Goal: Task Accomplishment & Management: Complete application form

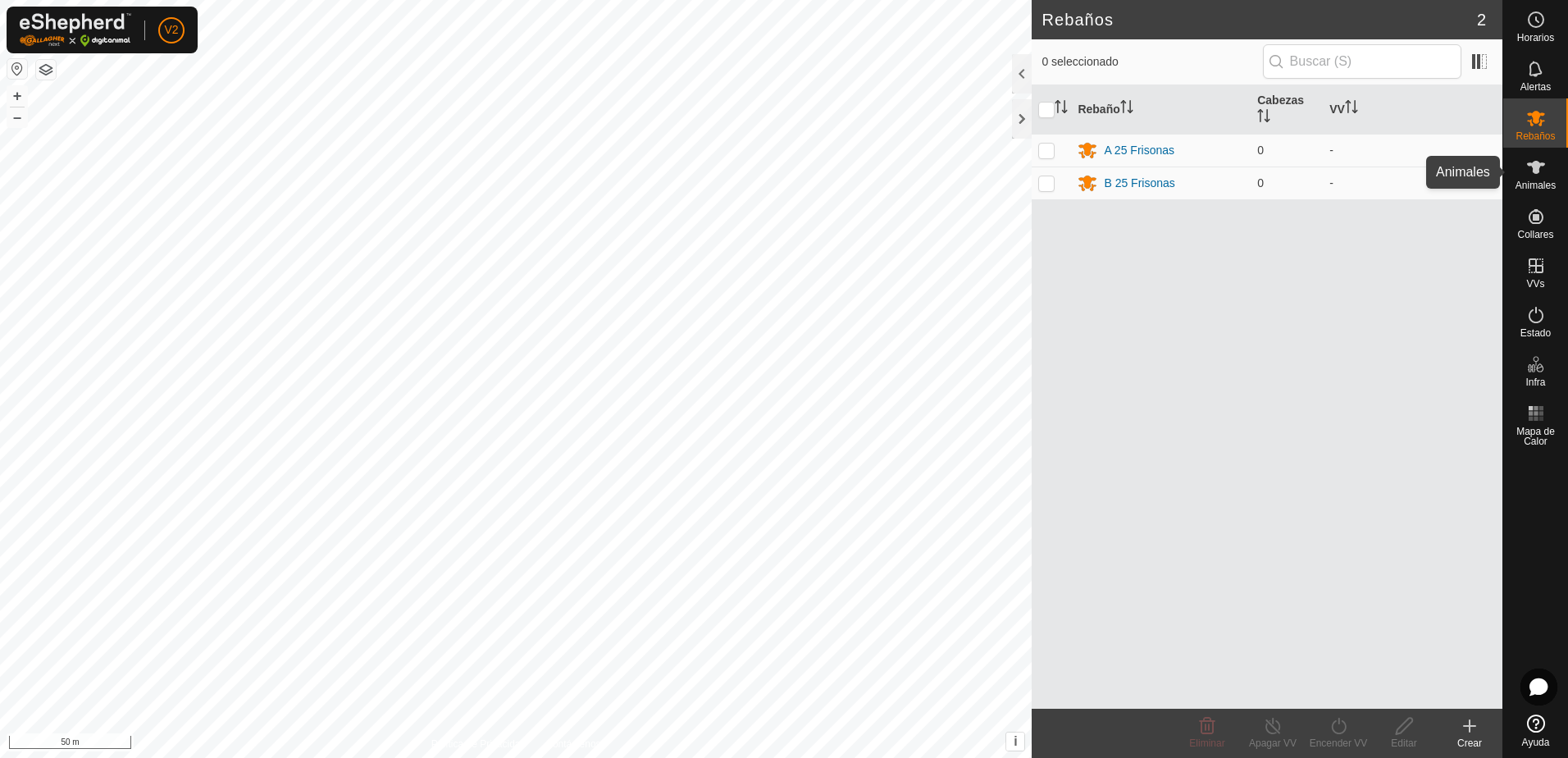
click at [1547, 163] on es-animals-svg-icon at bounding box center [1536, 167] width 29 height 26
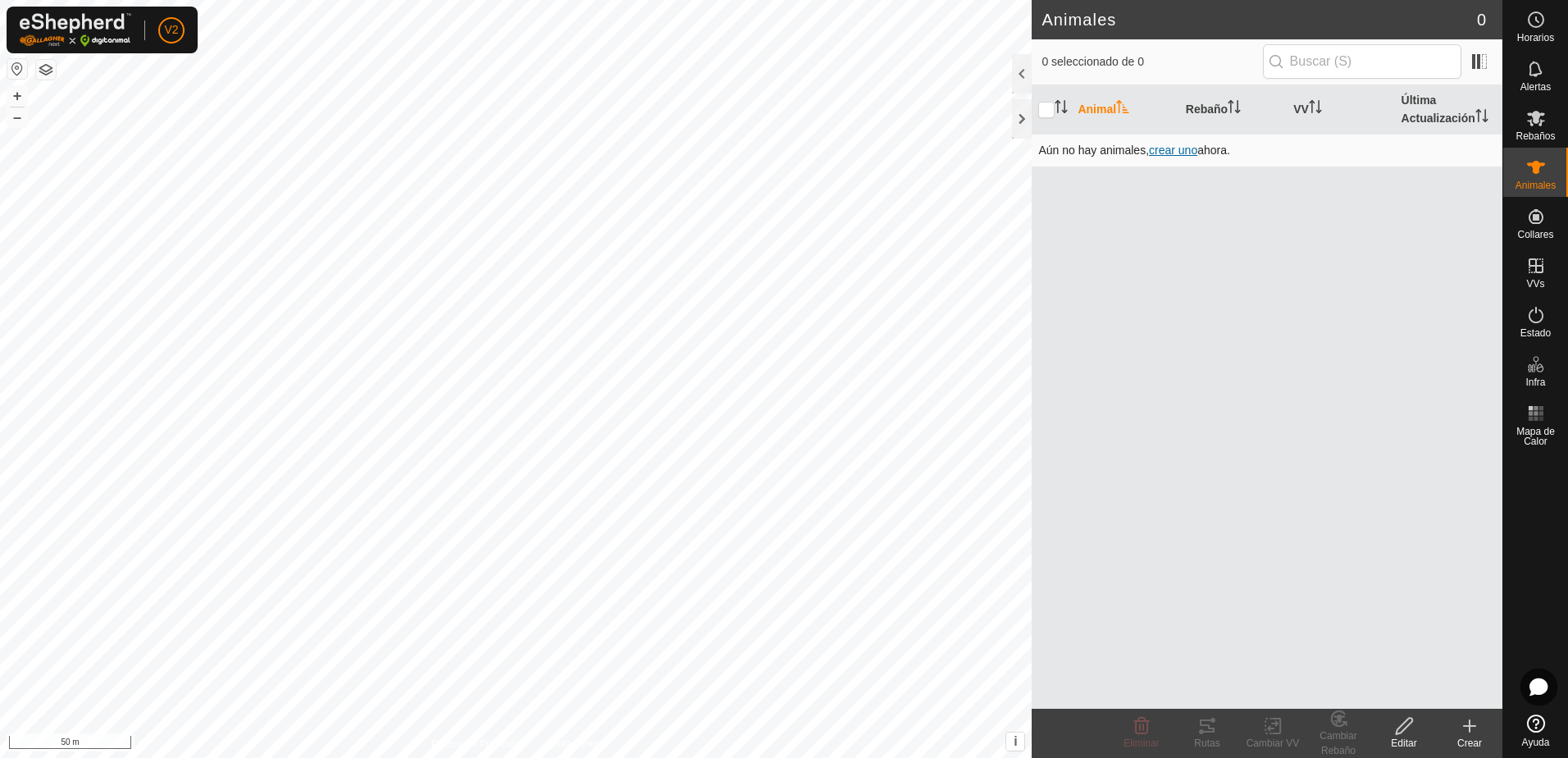
click at [1179, 154] on span "crear uno" at bounding box center [1174, 150] width 48 height 13
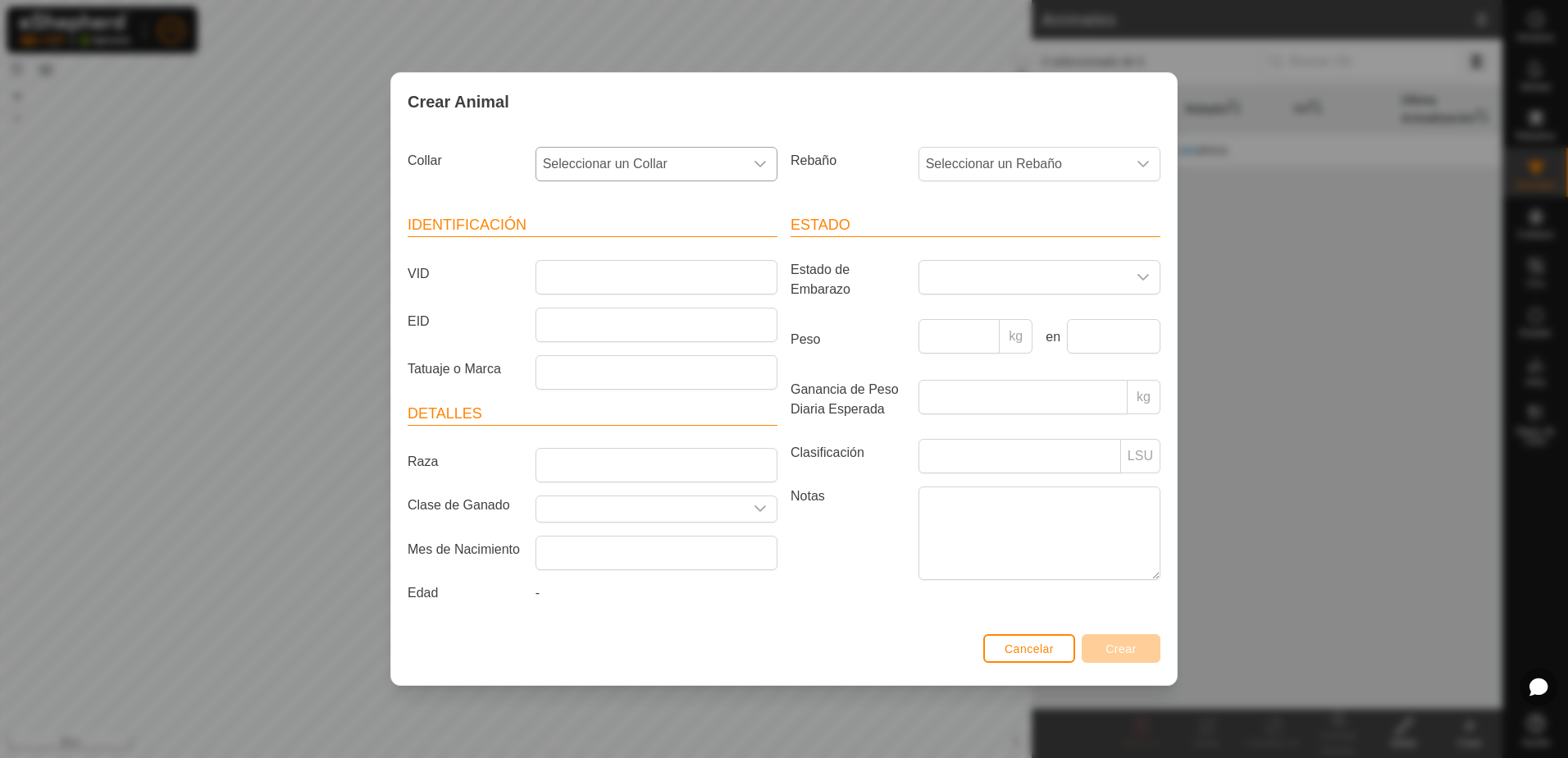
click at [749, 163] on div "dropdown trigger" at bounding box center [760, 163] width 33 height 33
click at [1150, 165] on div "dropdown trigger" at bounding box center [1143, 163] width 33 height 33
click at [1034, 289] on li "A 25 Frisonas" at bounding box center [1040, 283] width 240 height 33
click at [601, 276] on input "VID" at bounding box center [656, 277] width 242 height 35
click at [616, 368] on input "Tatuaje o Marca" at bounding box center [656, 372] width 242 height 35
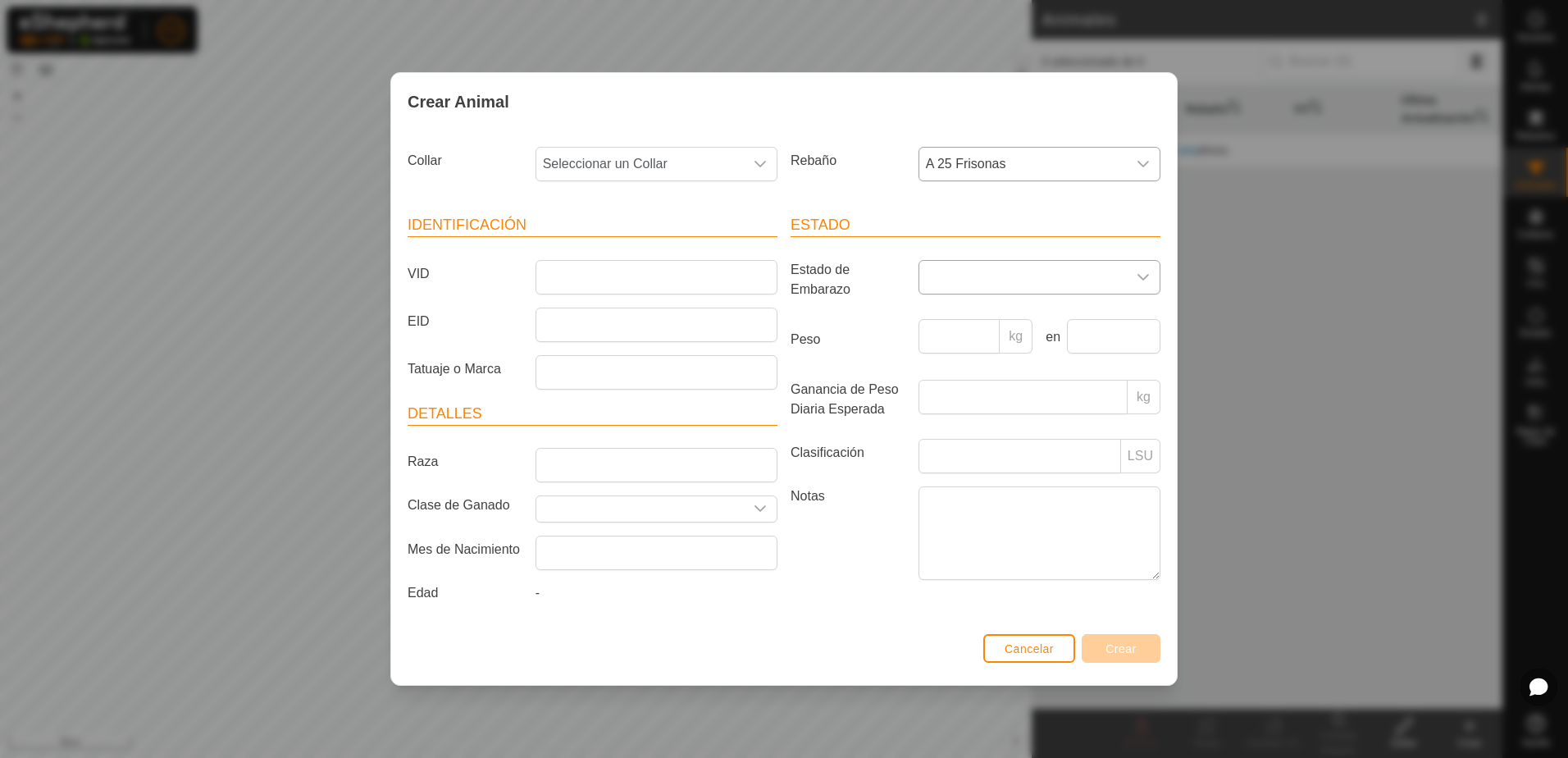
click at [1115, 273] on span at bounding box center [1023, 277] width 208 height 33
click at [993, 309] on li "Vacía" at bounding box center [1040, 314] width 240 height 33
click at [1124, 273] on icon at bounding box center [1121, 277] width 11 height 11
drag, startPoint x: 1125, startPoint y: 279, endPoint x: 1157, endPoint y: 281, distance: 32.1
click at [1147, 281] on p-select at bounding box center [1039, 277] width 242 height 35
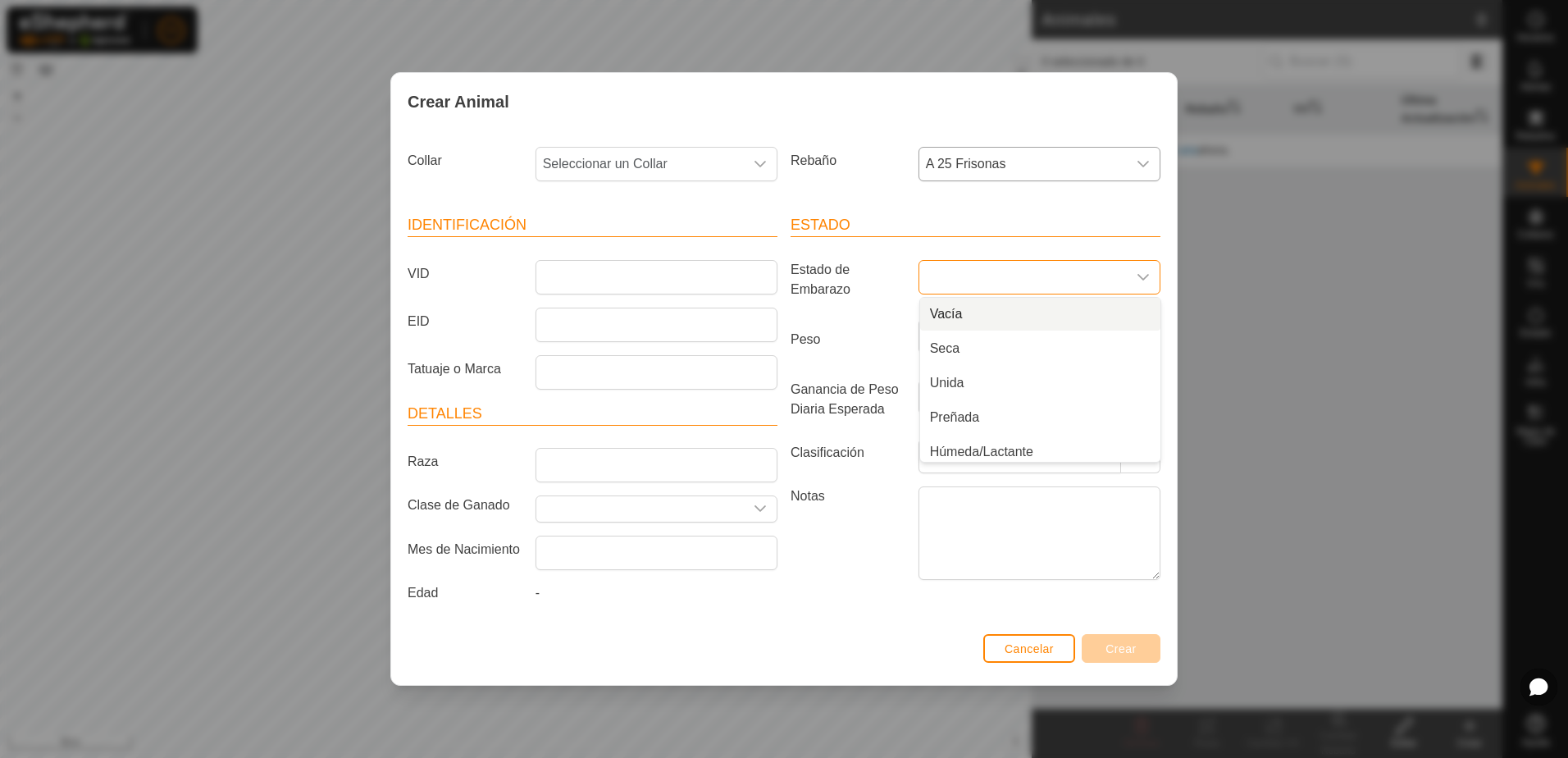
click at [867, 313] on article "Estado Estado de Embarazo Vacía Seca Unida Preñada Húmeda/Lactante Húmeda Unida…" at bounding box center [975, 399] width 369 height 371
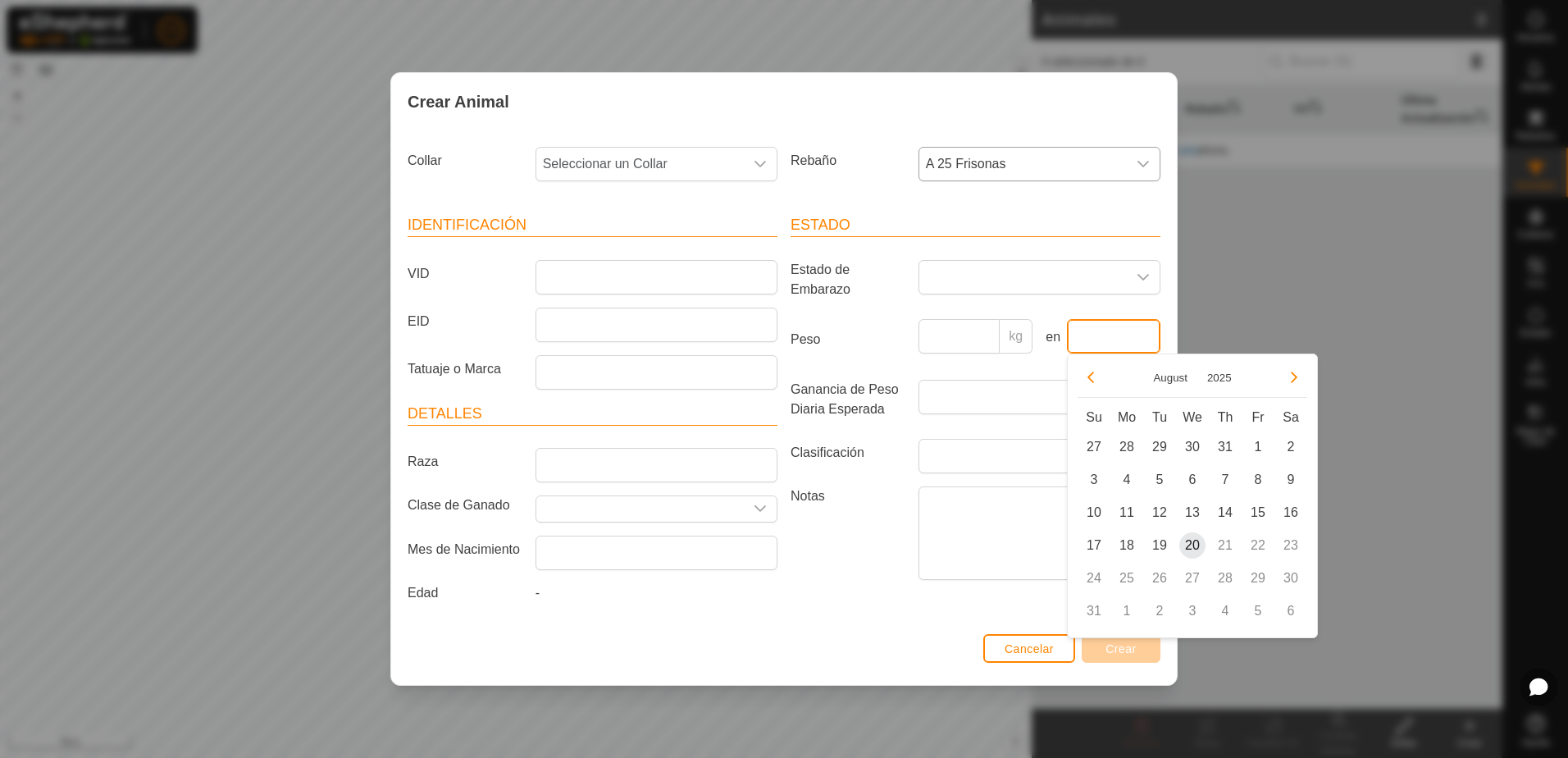
click at [1127, 339] on input "text" at bounding box center [1114, 337] width 94 height 35
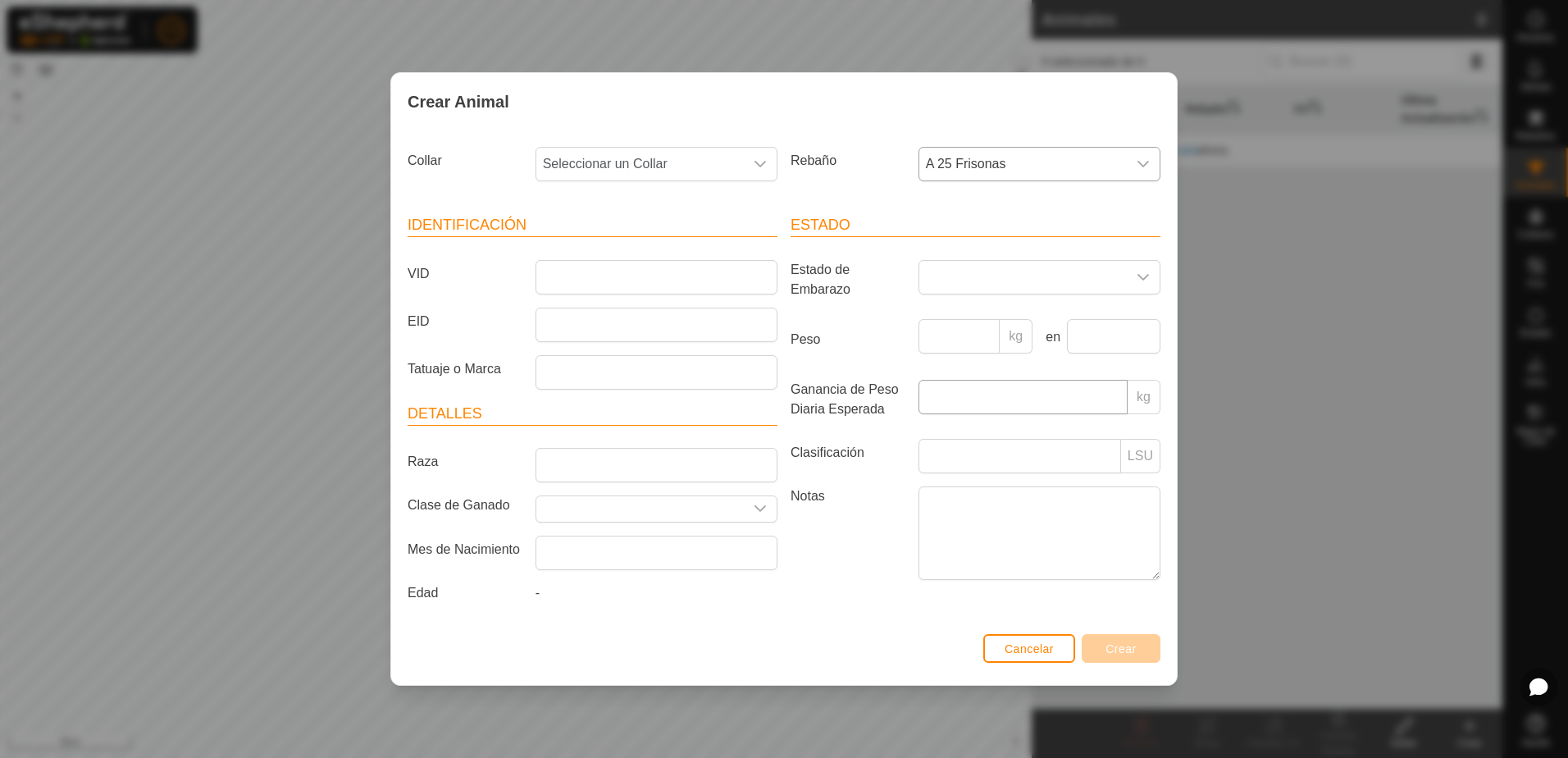
click at [1013, 379] on article "Estado Estado de Embarazo Peso kg en Ganancia de Peso Diaria Esperada kg Clasif…" at bounding box center [975, 399] width 369 height 371
click at [1072, 406] on input "Ganancia de Peso Diaria Esperada" at bounding box center [1023, 397] width 209 height 35
click at [1141, 458] on p-inputgroup-addon "LSU" at bounding box center [1141, 456] width 39 height 35
drag, startPoint x: 1129, startPoint y: 456, endPoint x: 1152, endPoint y: 452, distance: 23.3
click at [1152, 452] on p-inputgroup-addon "LSU" at bounding box center [1141, 456] width 39 height 35
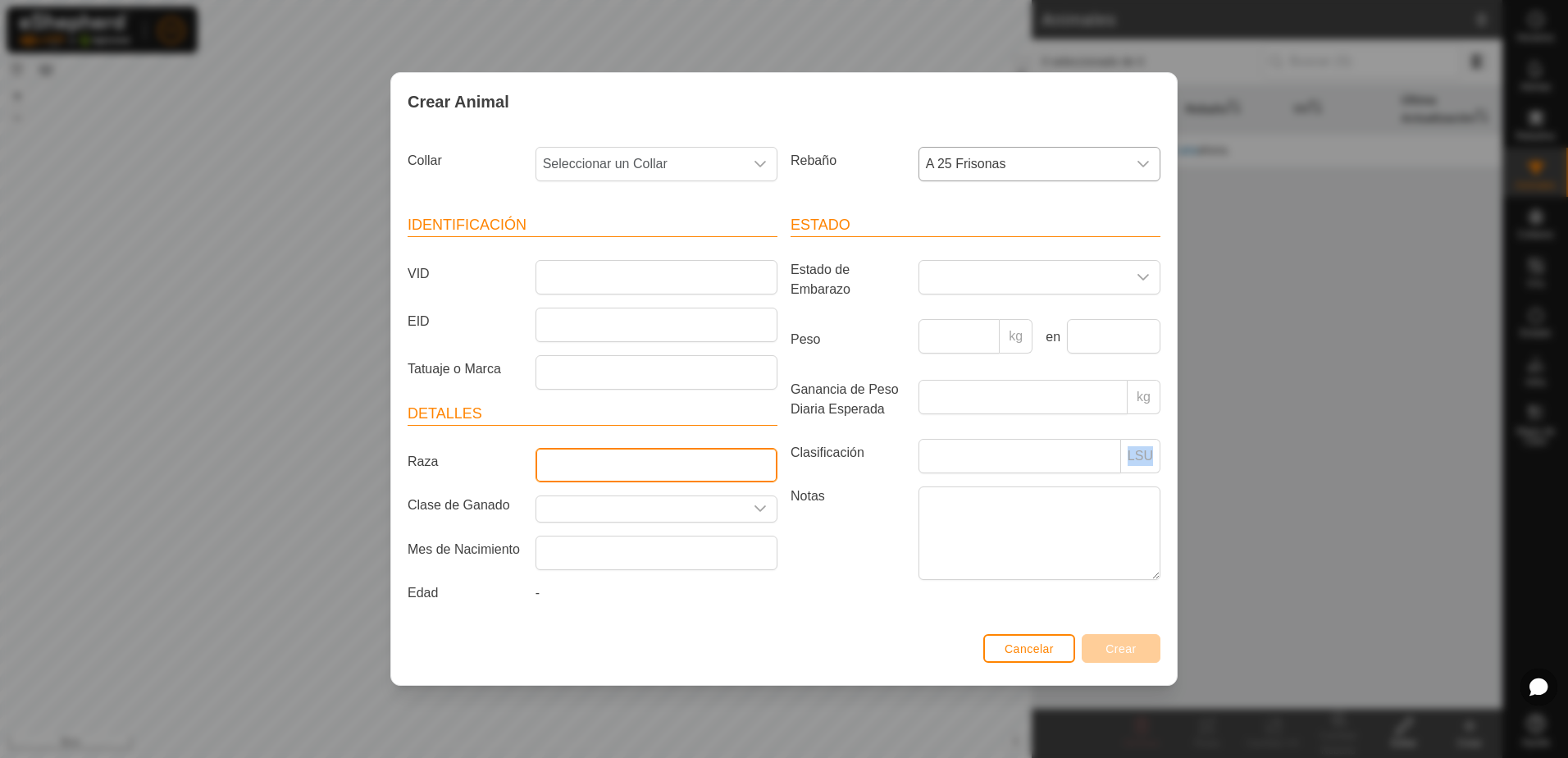
click at [645, 455] on input "Raza" at bounding box center [656, 465] width 242 height 35
click at [758, 518] on div "dropdown trigger" at bounding box center [760, 509] width 33 height 25
click at [760, 512] on icon "dropdown trigger" at bounding box center [760, 508] width 12 height 6
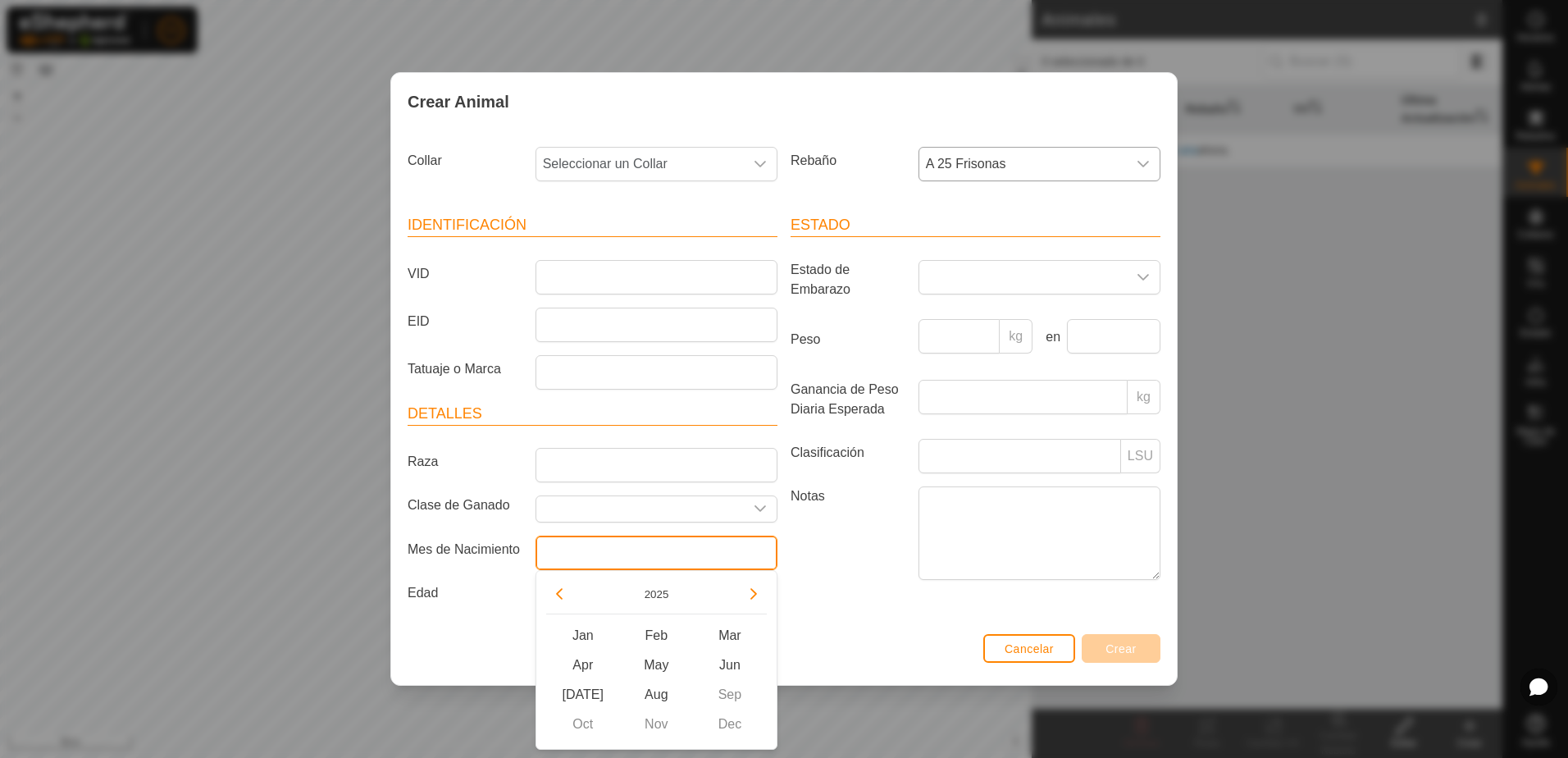
click at [596, 558] on input "text" at bounding box center [656, 553] width 242 height 35
click at [596, 559] on input "text" at bounding box center [656, 553] width 242 height 35
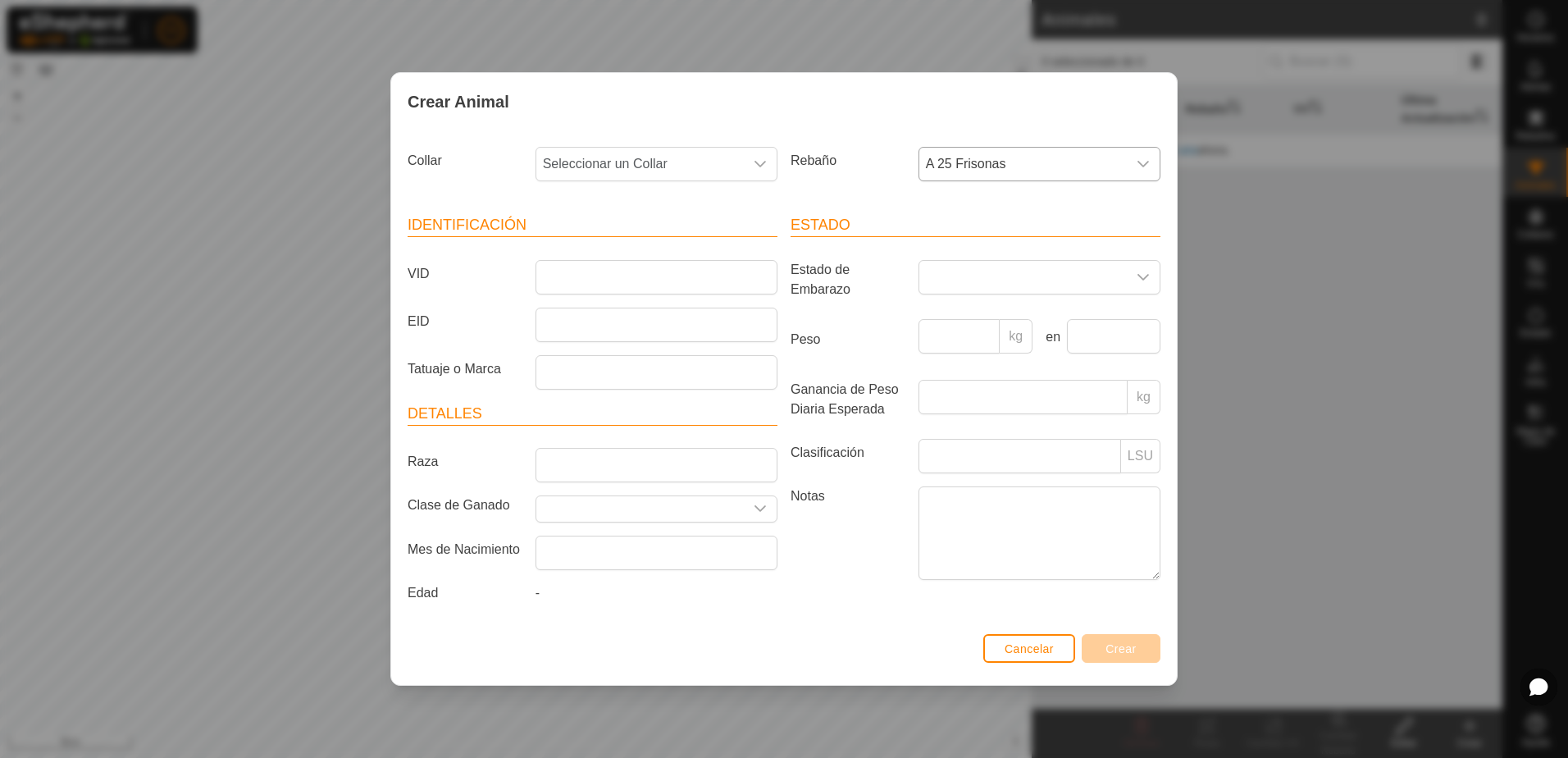
click at [825, 546] on label "Notas" at bounding box center [848, 533] width 128 height 93
click at [918, 546] on textarea "Notas" at bounding box center [1039, 533] width 242 height 94
click at [1046, 650] on span "Cancelar" at bounding box center [1029, 649] width 49 height 13
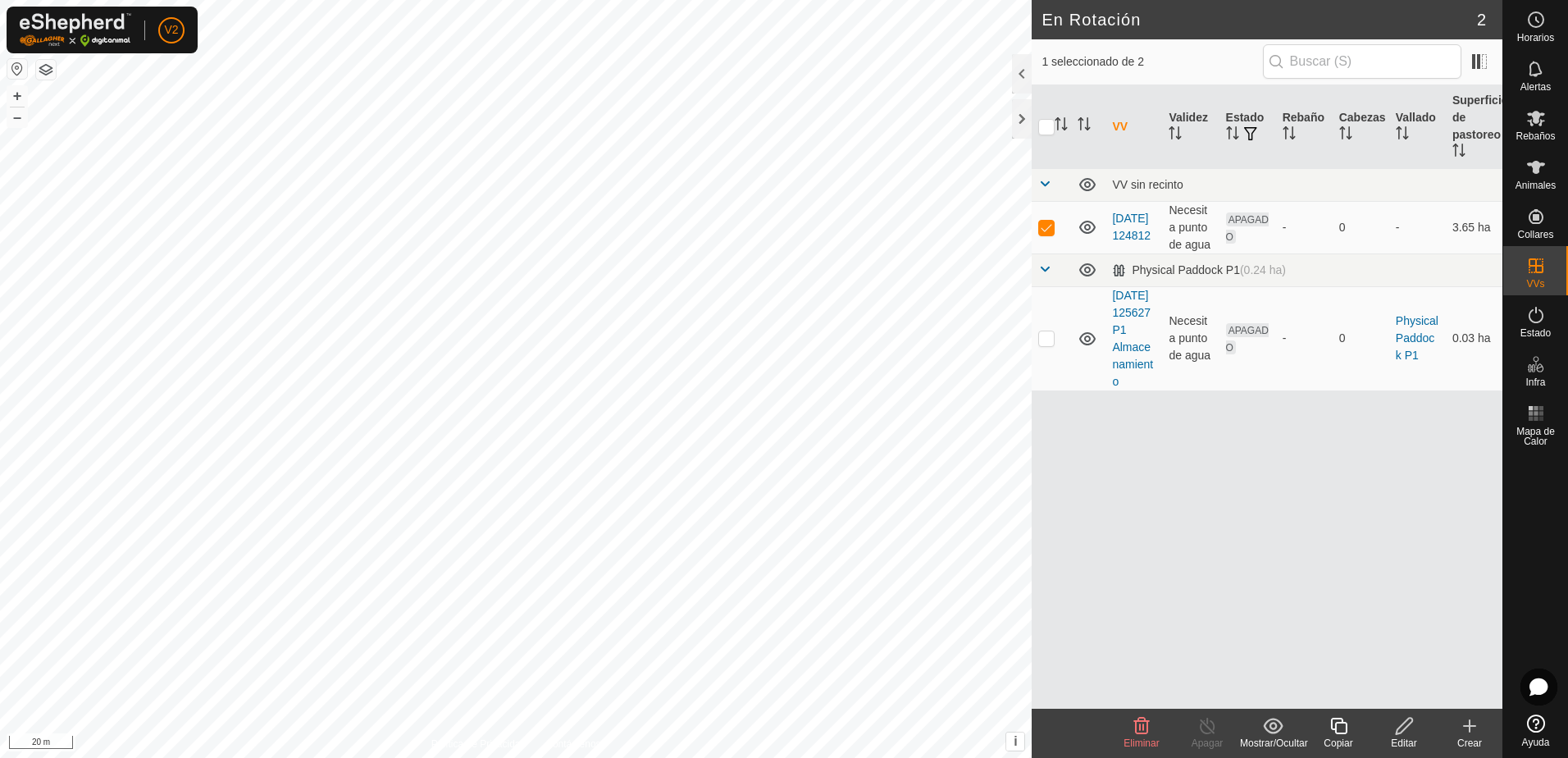
click at [51, 68] on button "button" at bounding box center [46, 70] width 20 height 20
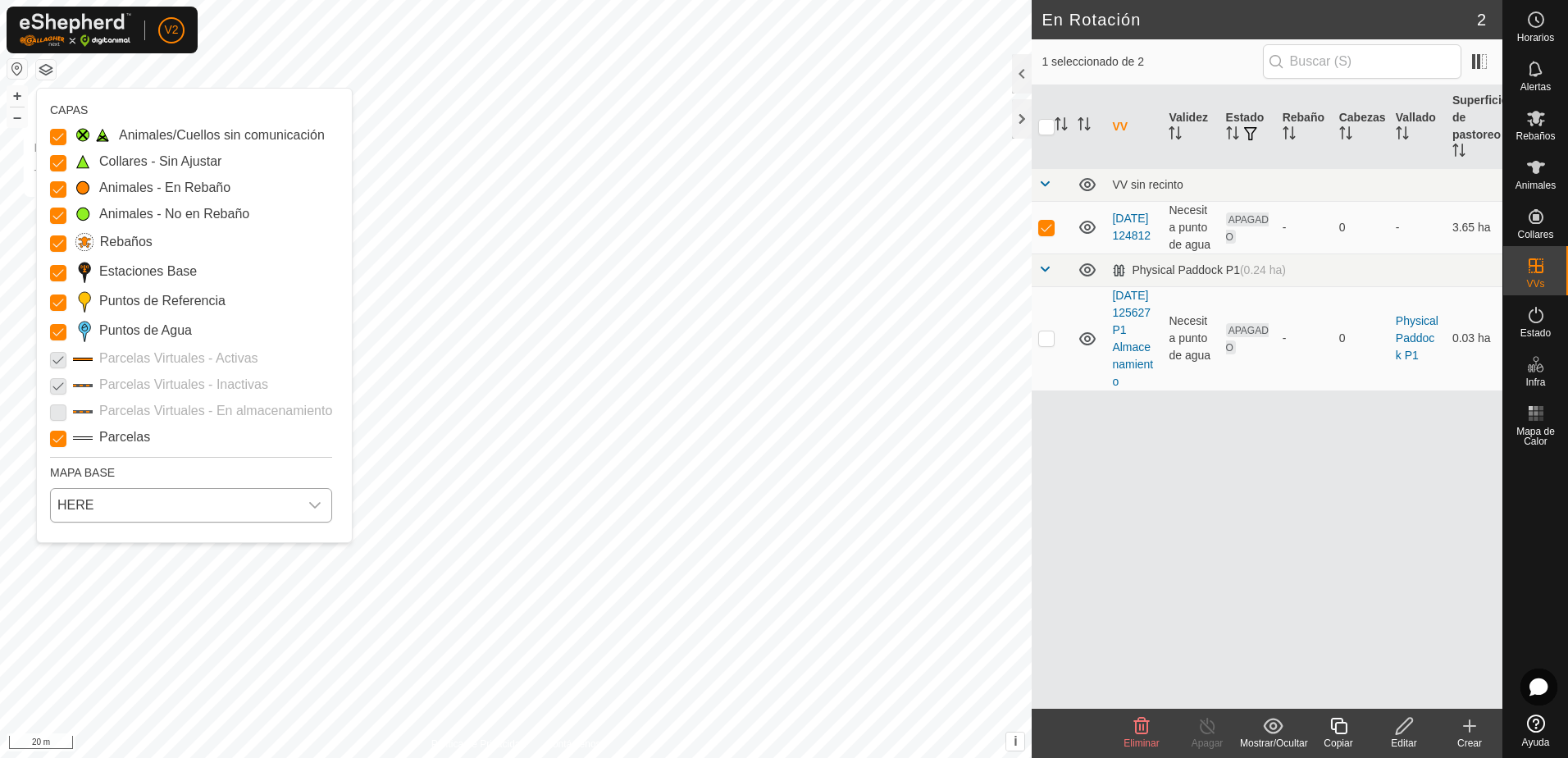
click at [218, 510] on span "HERE" at bounding box center [175, 505] width 248 height 33
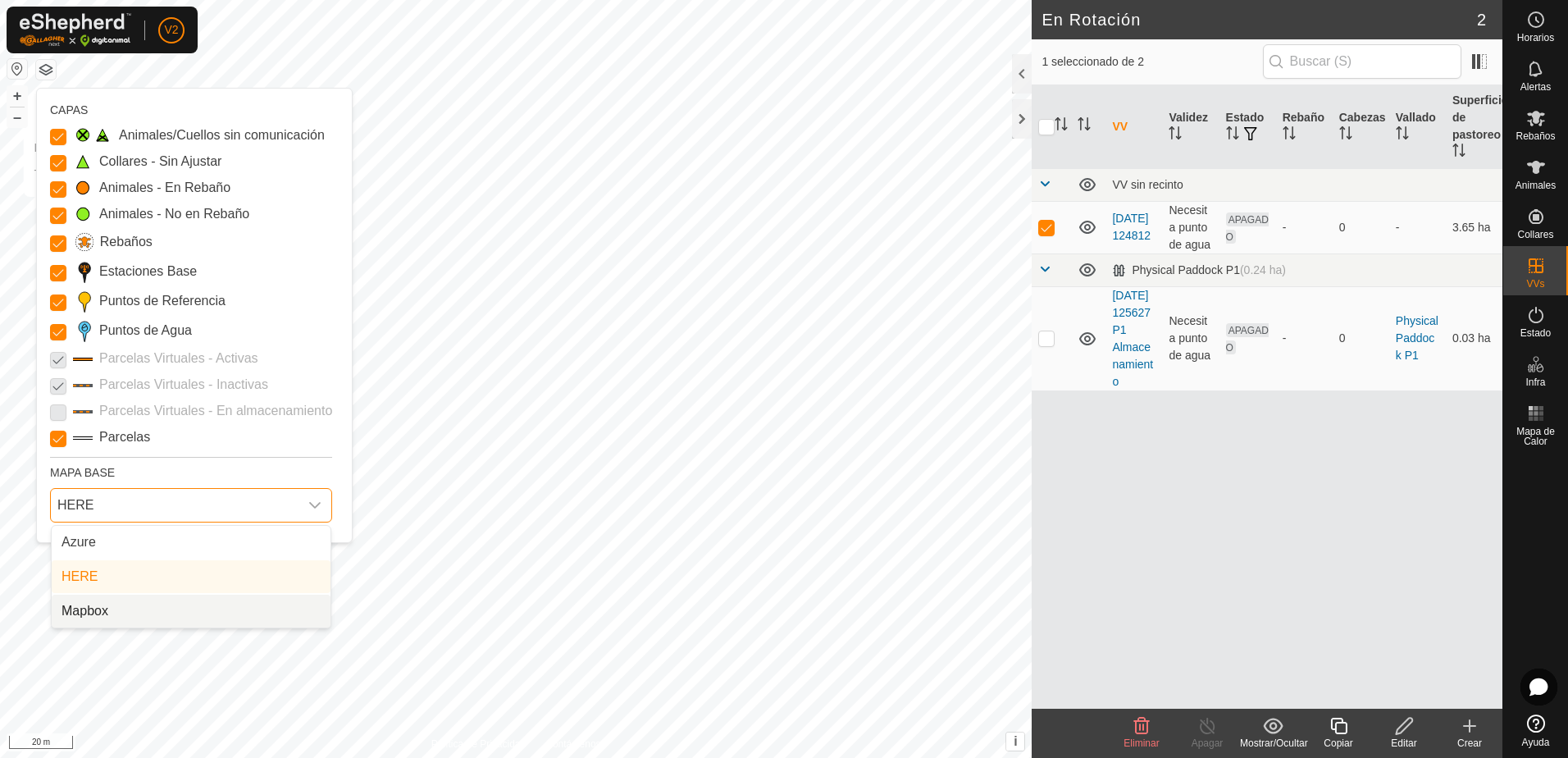
click at [187, 608] on li "Mapbox" at bounding box center [191, 611] width 278 height 33
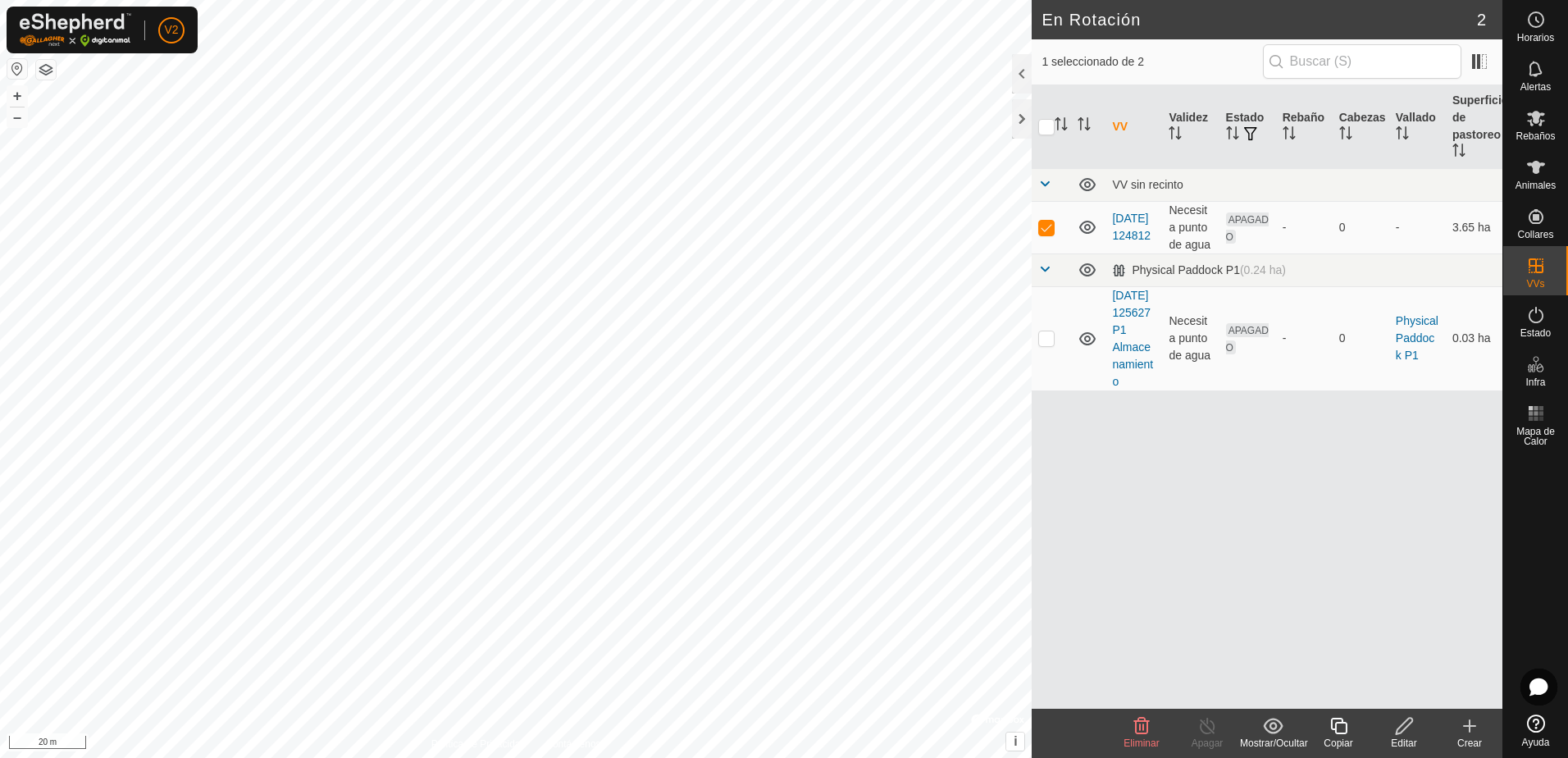
click at [52, 65] on button "button" at bounding box center [46, 70] width 20 height 20
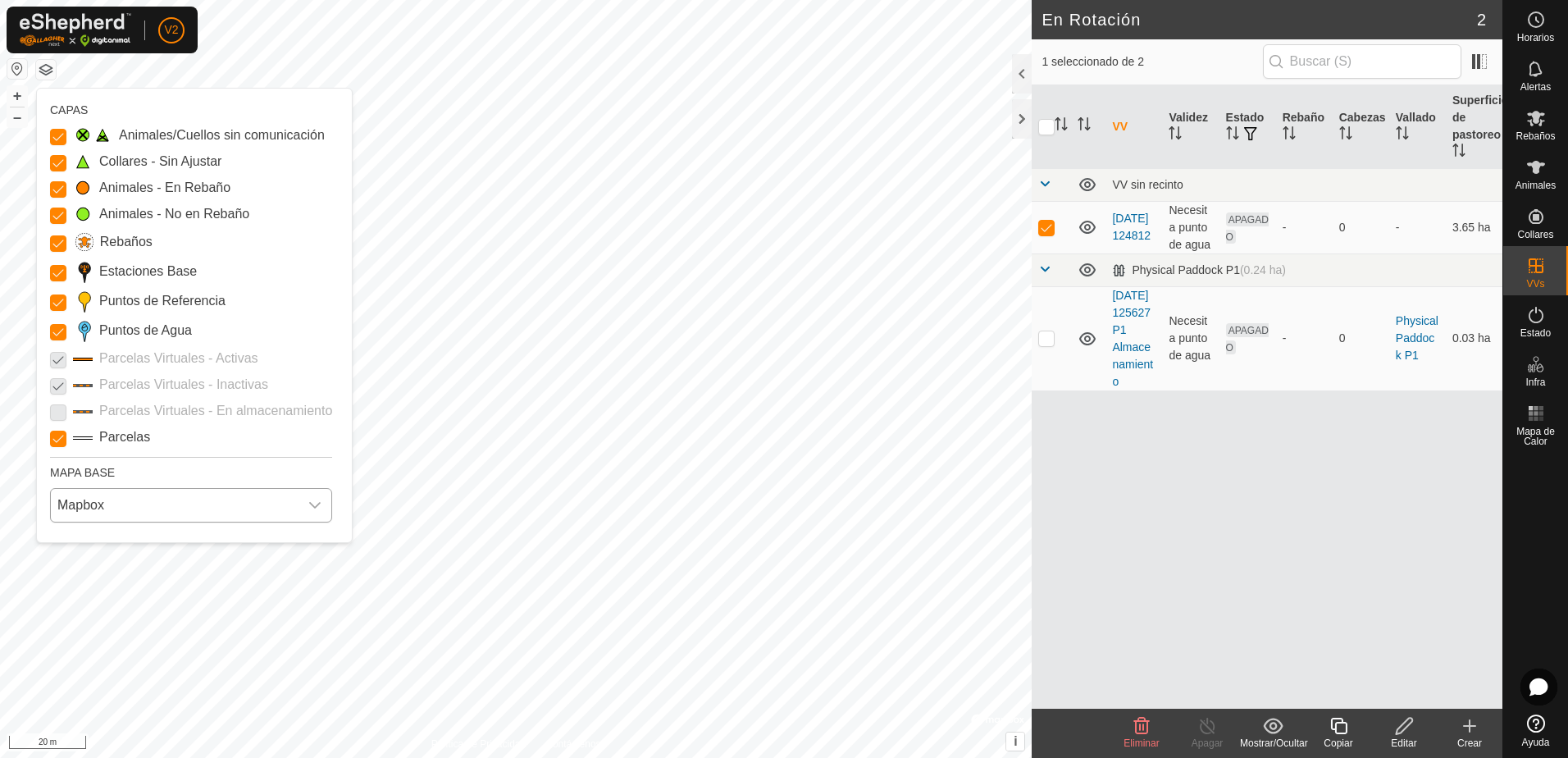
click at [140, 504] on span "Mapbox" at bounding box center [175, 505] width 248 height 33
click at [136, 576] on li "HERE" at bounding box center [191, 577] width 278 height 33
click at [303, 510] on div "dropdown trigger" at bounding box center [315, 505] width 33 height 33
click at [137, 542] on li "Azure" at bounding box center [191, 542] width 278 height 33
click at [314, 500] on icon "dropdown trigger" at bounding box center [315, 505] width 13 height 13
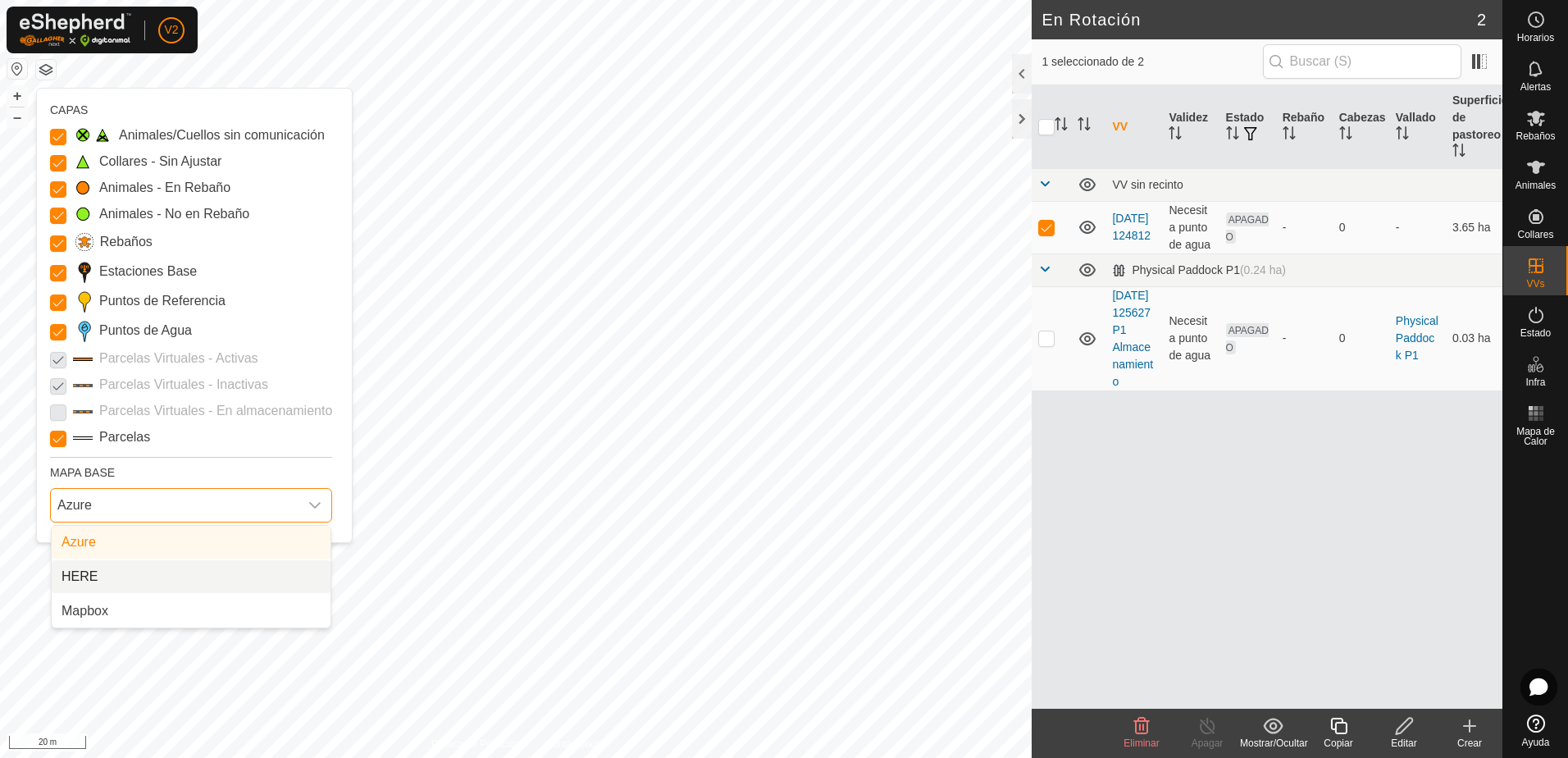
click at [183, 575] on li "HERE" at bounding box center [191, 577] width 278 height 33
